Goal: Use online tool/utility: Utilize a website feature to perform a specific function

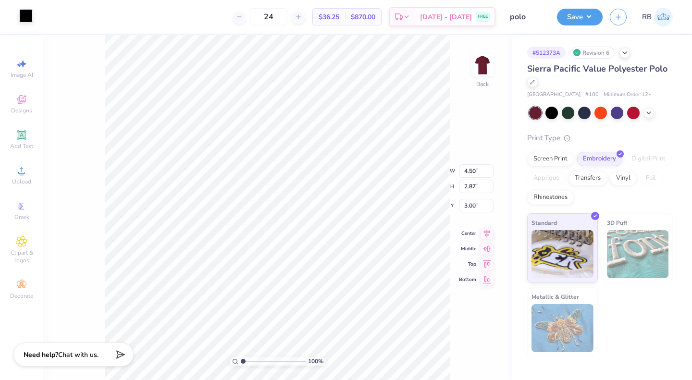
click at [29, 12] on div at bounding box center [25, 15] width 13 height 13
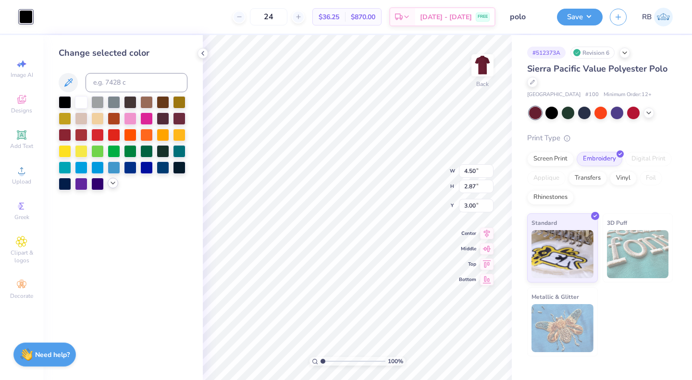
click at [111, 185] on icon at bounding box center [113, 183] width 8 height 8
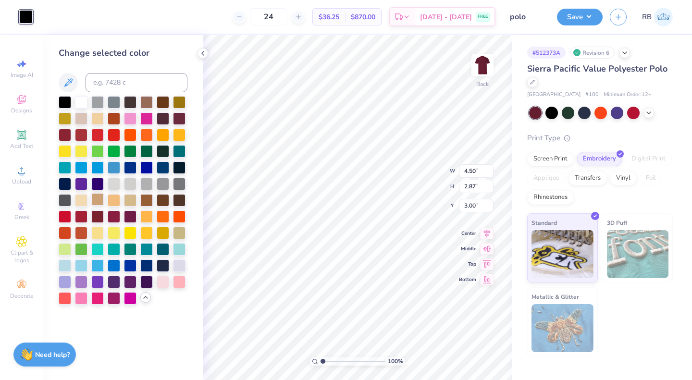
click at [91, 198] on div at bounding box center [97, 199] width 12 height 12
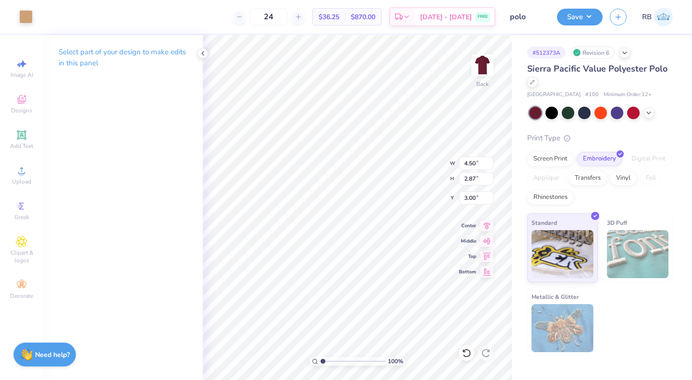
type input "4.23"
type input "2.70"
type input "3.17"
type input "3.00"
type input "1.03594769999053"
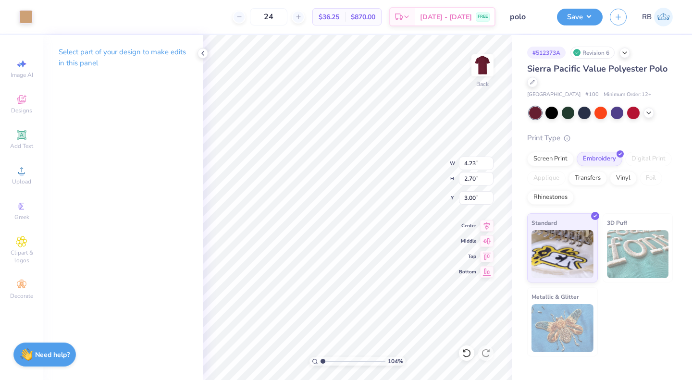
type input "3.76"
type input "2.40"
type input "3.30"
type input "1.03594769999053"
type input "3.00"
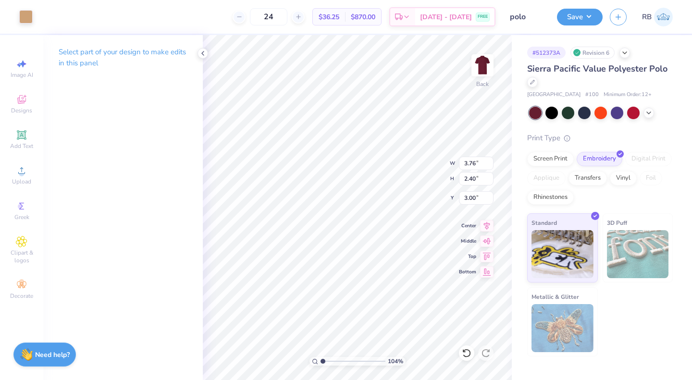
click at [408, 181] on div "104 % Back W 3.76 3.76 " H 2.40 2.40 " Y 3.00 3.00 " Center Middle Top Bottom" at bounding box center [357, 207] width 309 height 345
click at [572, 23] on button "Save" at bounding box center [580, 15] width 46 height 17
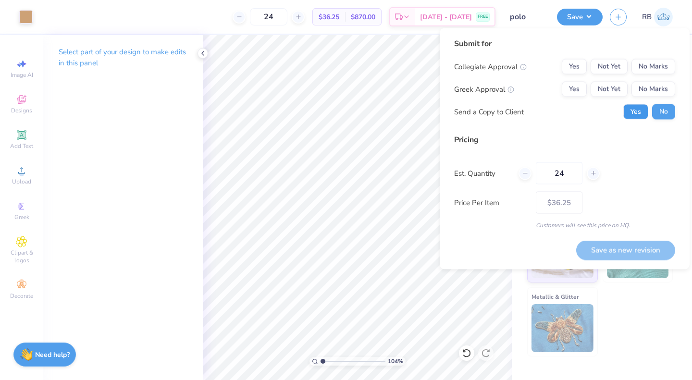
click at [639, 106] on button "Yes" at bounding box center [635, 111] width 25 height 15
type input "1.03594769999053"
click at [573, 91] on button "Yes" at bounding box center [574, 89] width 25 height 15
click at [655, 72] on button "No Marks" at bounding box center [653, 66] width 44 height 15
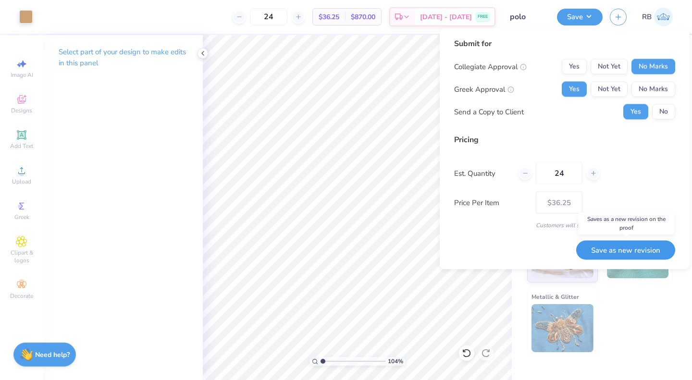
click at [640, 243] on button "Save as new revision" at bounding box center [625, 250] width 99 height 20
type input "$36.25"
type input "1.03594769999053"
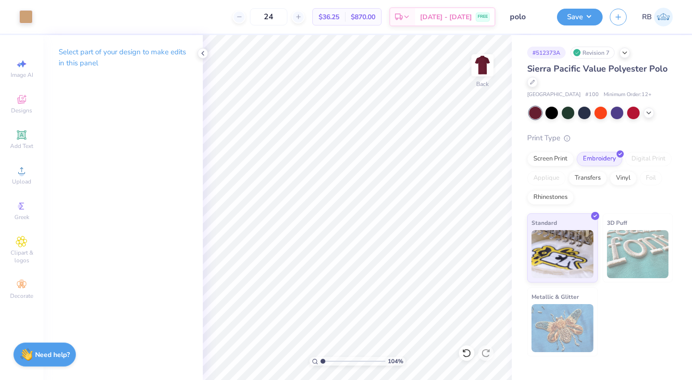
click at [591, 48] on div "Revision 7" at bounding box center [592, 53] width 44 height 12
